Goal: Use online tool/utility: Utilize a website feature to perform a specific function

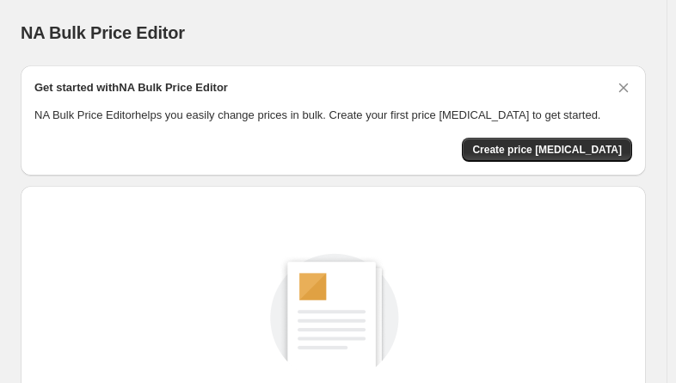
scroll to position [260, 0]
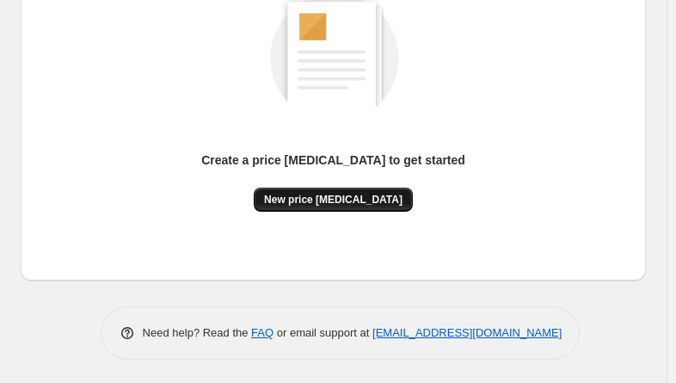
click at [310, 200] on span "New price [MEDICAL_DATA]" at bounding box center [333, 200] width 138 height 14
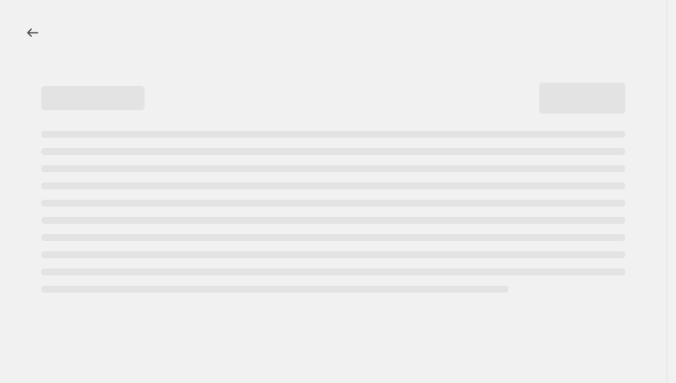
select select "percentage"
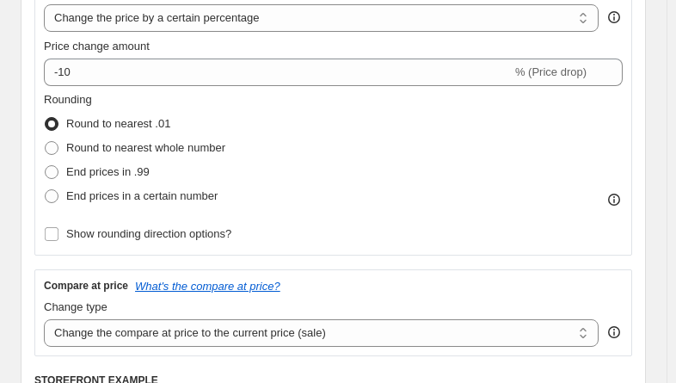
scroll to position [369, 0]
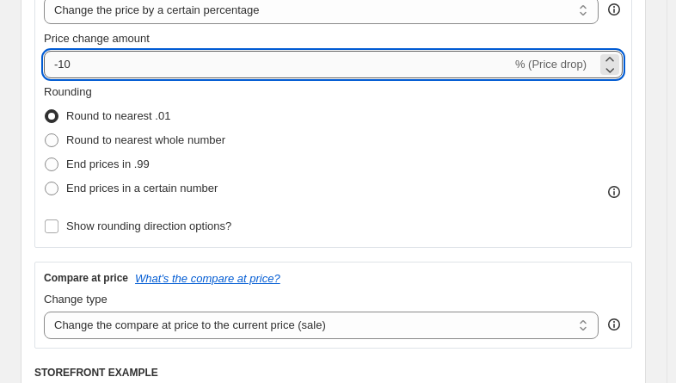
click at [169, 62] on input "-10" at bounding box center [278, 65] width 468 height 28
type input "-1"
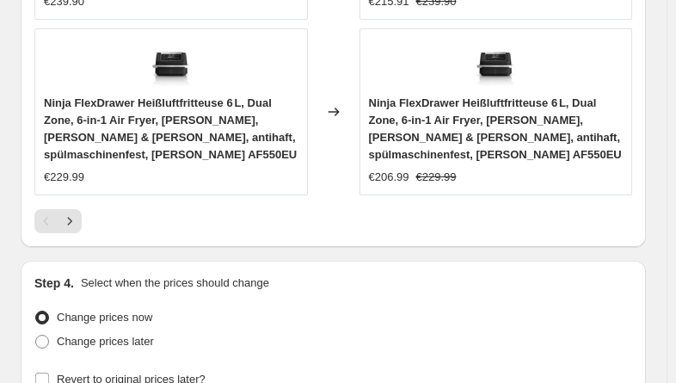
scroll to position [2042, 0]
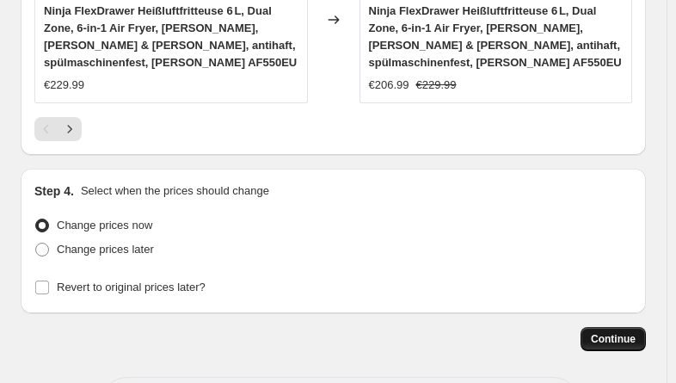
type input "-35"
click at [614, 332] on span "Continue" at bounding box center [613, 339] width 45 height 14
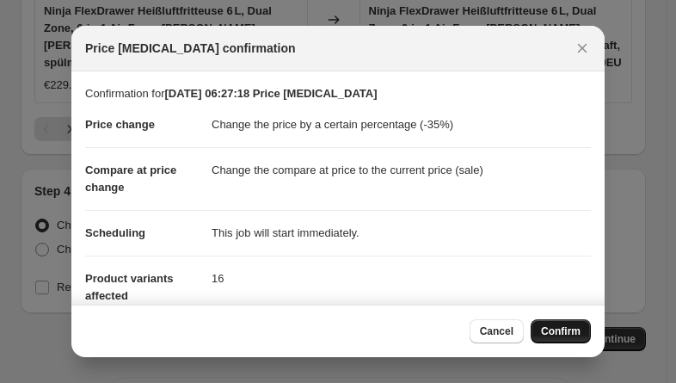
click at [566, 332] on span "Confirm" at bounding box center [561, 331] width 40 height 14
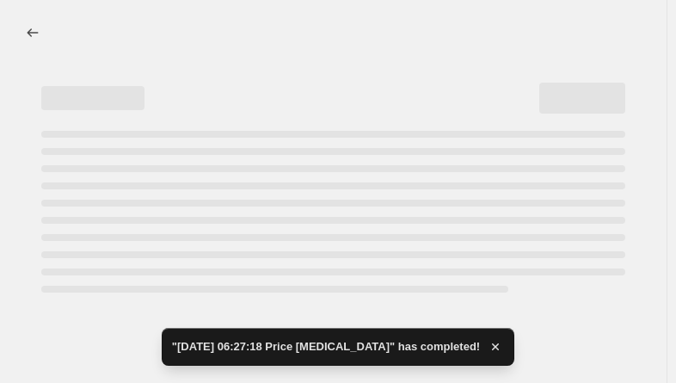
select select "percentage"
